Goal: Task Accomplishment & Management: Manage account settings

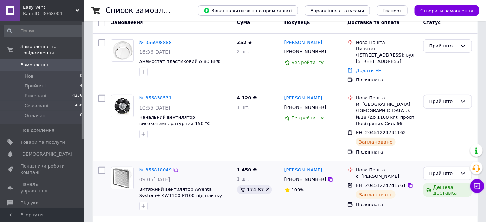
scroll to position [32, 0]
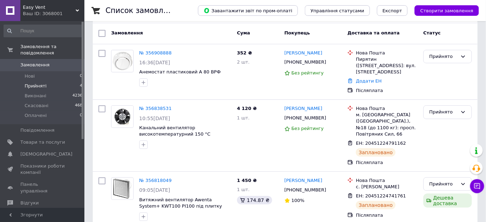
click at [39, 83] on span "Прийняті" at bounding box center [36, 86] width 22 height 6
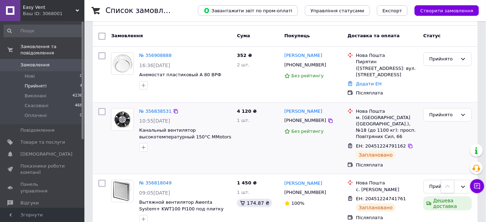
scroll to position [51, 0]
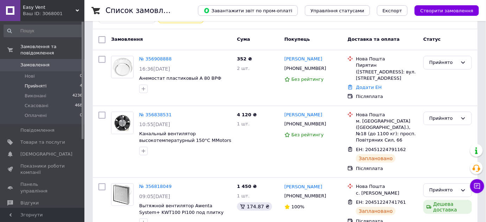
click at [36, 62] on span "Замовлення" at bounding box center [34, 65] width 29 height 6
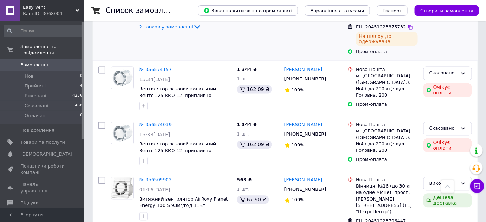
scroll to position [415, 0]
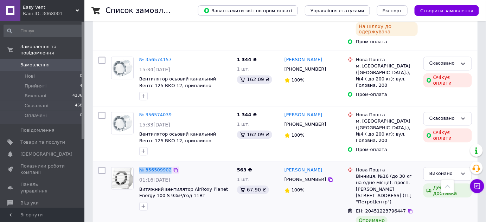
drag, startPoint x: 137, startPoint y: 141, endPoint x: 170, endPoint y: 146, distance: 33.0
click at [170, 165] on div "№ 356509902 01:16, 10.08.2025 Витяжний вентилятор AirRoxy Planet Energy 100 S 9…" at bounding box center [185, 189] width 98 height 49
copy div "№ 356509902"
click at [141, 187] on span "Витяжний вентилятор AirRoxy Planet Energy 100 S 93м³/год 11Вт" at bounding box center [183, 193] width 89 height 12
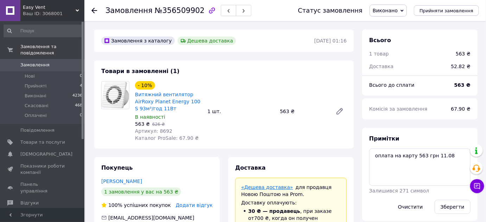
click at [268, 188] on link "«Дешева доставка»" at bounding box center [267, 188] width 52 height 6
click at [114, 138] on div at bounding box center [116, 111] width 34 height 61
click at [49, 62] on span "Замовлення" at bounding box center [42, 65] width 45 height 6
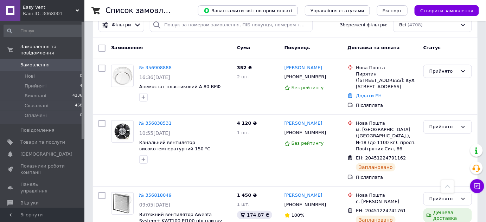
scroll to position [160, 0]
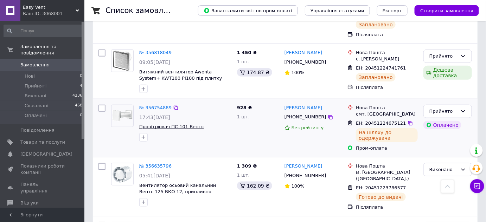
click at [179, 124] on span "Провітрювач ПС 101 Вентс" at bounding box center [171, 126] width 65 height 5
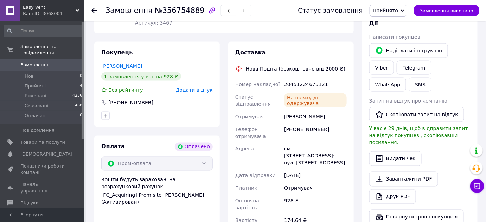
scroll to position [288, 0]
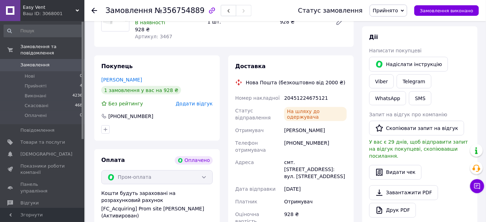
click at [131, 124] on div at bounding box center [157, 129] width 114 height 11
click at [394, 75] on link "Viber" at bounding box center [381, 82] width 25 height 14
drag, startPoint x: 128, startPoint y: 125, endPoint x: 323, endPoint y: 78, distance: 199.7
click at [129, 124] on div "Покупець [PERSON_NAME] 1 замовлення у вас на 928 ₴ Без рейтингу Додати відгук […" at bounding box center [157, 165] width 126 height 219
drag, startPoint x: 322, startPoint y: 75, endPoint x: 285, endPoint y: 79, distance: 37.2
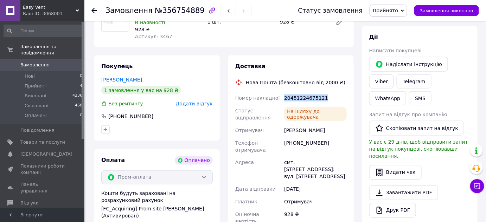
click at [285, 92] on div "20451224675121" at bounding box center [315, 98] width 65 height 13
copy div "20451224675121"
click at [119, 56] on div "Покупець [PERSON_NAME] 1 замовлення у вас на 928 ₴ Без рейтингу Додати відгук […" at bounding box center [157, 98] width 126 height 85
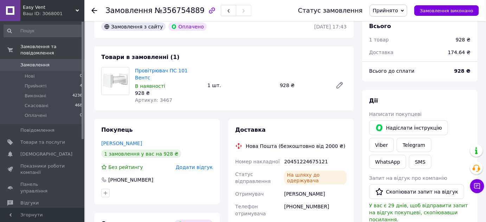
scroll to position [224, 0]
click at [406, 14] on span "Прийнято" at bounding box center [389, 11] width 38 height 12
click at [392, 24] on li "Виконано" at bounding box center [388, 24] width 37 height 11
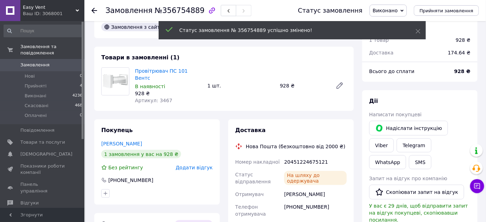
scroll to position [4, 0]
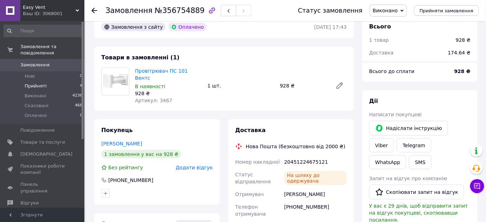
click at [39, 83] on span "Прийняті" at bounding box center [36, 86] width 22 height 6
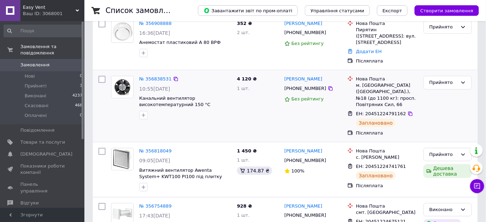
scroll to position [64, 0]
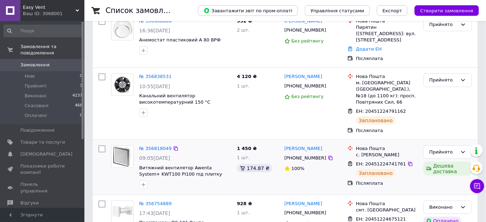
click at [107, 165] on div at bounding box center [102, 167] width 13 height 49
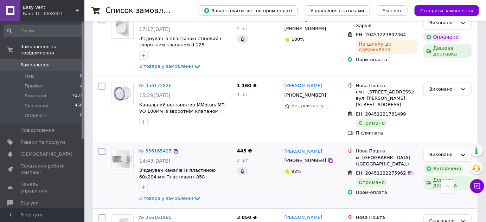
scroll to position [512, 0]
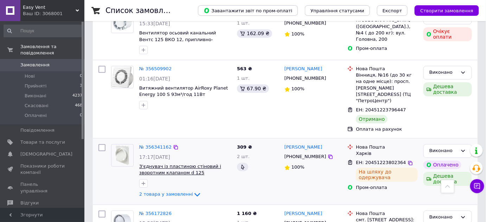
click at [181, 164] on span "З'єднувач із пластиною стіновий і зворотним клапаном d 125 Пластивент 2521" at bounding box center [180, 173] width 82 height 18
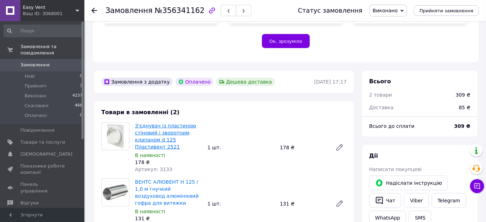
scroll to position [160, 0]
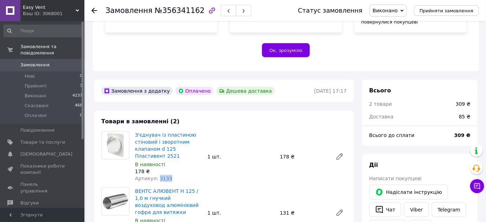
drag, startPoint x: 168, startPoint y: 167, endPoint x: 158, endPoint y: 166, distance: 10.3
click at [158, 175] on div "Артикул: 3133" at bounding box center [168, 178] width 67 height 7
drag, startPoint x: 157, startPoint y: 163, endPoint x: 167, endPoint y: 165, distance: 11.0
click at [167, 175] on div "Артикул: 3133" at bounding box center [168, 178] width 67 height 7
copy span "3133"
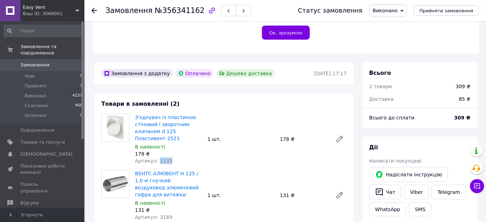
scroll to position [192, 0]
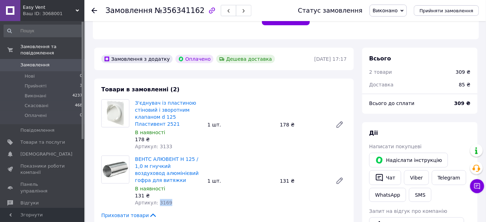
drag, startPoint x: 169, startPoint y: 190, endPoint x: 157, endPoint y: 187, distance: 12.7
click at [157, 199] on div "Артикул: 3169" at bounding box center [168, 202] width 67 height 7
copy span "3169"
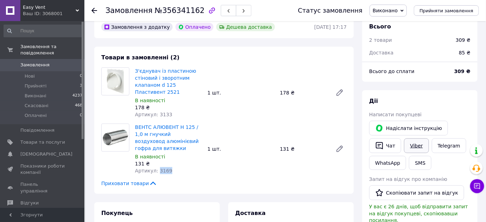
click at [411, 139] on link "Viber" at bounding box center [416, 146] width 25 height 15
click at [116, 161] on div "Товари в замовленні (2) З'єднувач із пластиною стіновий і зворотним клапаном d …" at bounding box center [224, 120] width 260 height 147
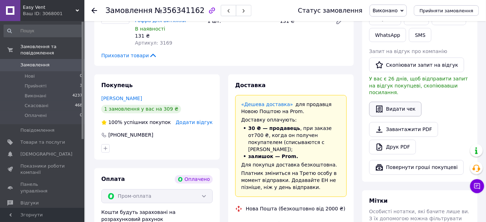
scroll to position [256, 0]
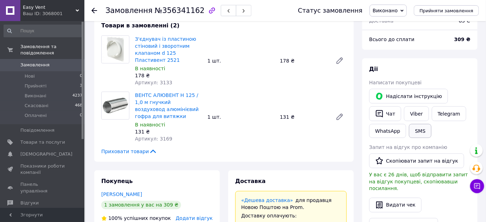
click at [424, 124] on button "SMS" at bounding box center [420, 131] width 23 height 14
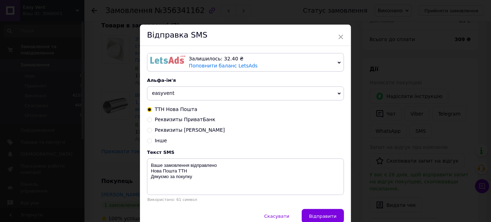
click at [148, 142] on input "Інше" at bounding box center [149, 140] width 5 height 5
radio input "true"
radio input "false"
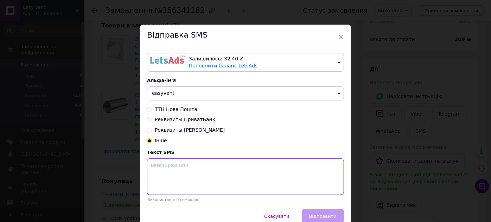
drag, startPoint x: 192, startPoint y: 169, endPoint x: 157, endPoint y: 164, distance: 35.6
click at [157, 164] on textarea at bounding box center [245, 177] width 197 height 37
paste textarea "https://check.checkbox.ua/090a6453-298e-4d6b-b36d-cc59438d2a3d"
click at [150, 166] on textarea "https://check.checkbox.ua/090a6453-298e-4d6b-b36d-cc59438d2a3d" at bounding box center [245, 177] width 197 height 37
paste textarea "Доброго дня, Ваш електронний чек:"
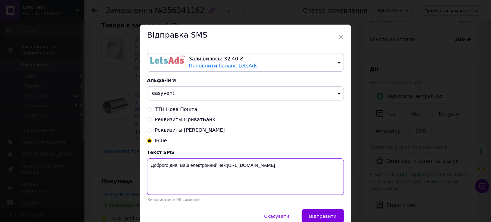
click at [150, 172] on textarea "Доброго дня, Ваш електронний чек:https://check.checkbox.ua/090a6453-298e-4d6b-b…" at bounding box center [245, 177] width 197 height 37
type textarea "Доброго дня, Ваш електронний чек:https://check.checkbox.ua/090a6453-298e-4d6b-b…"
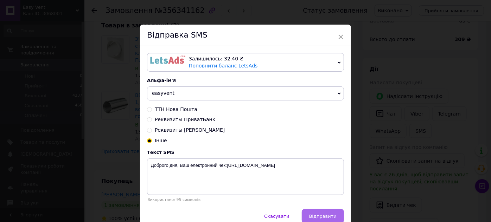
click at [327, 217] on span "Відправити" at bounding box center [322, 216] width 27 height 5
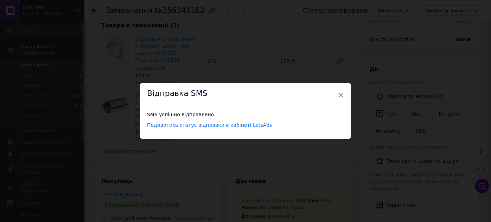
click at [341, 95] on span "×" at bounding box center [341, 95] width 6 height 12
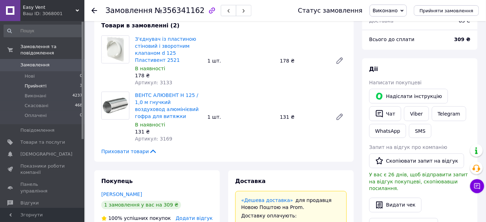
drag, startPoint x: 31, startPoint y: 78, endPoint x: 39, endPoint y: 83, distance: 9.2
click at [31, 83] on span "Прийняті" at bounding box center [36, 86] width 22 height 6
